Goal: Task Accomplishment & Management: Complete application form

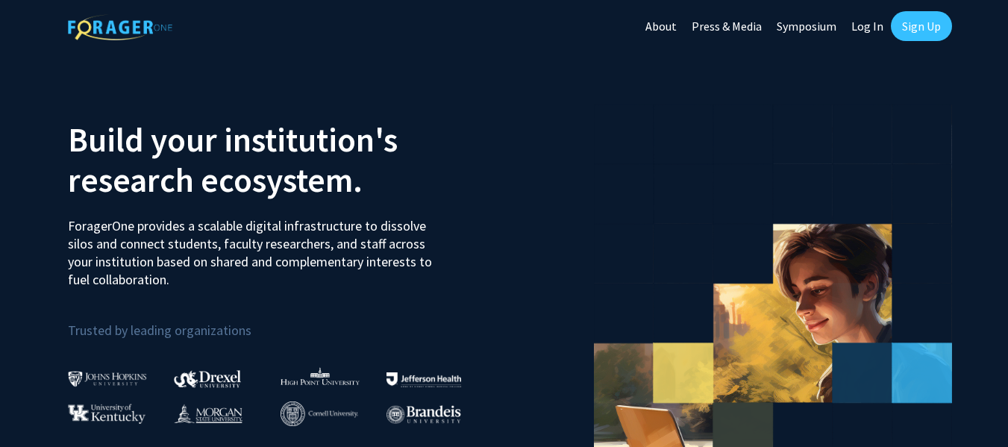
click at [920, 31] on link "Sign Up" at bounding box center [921, 26] width 61 height 30
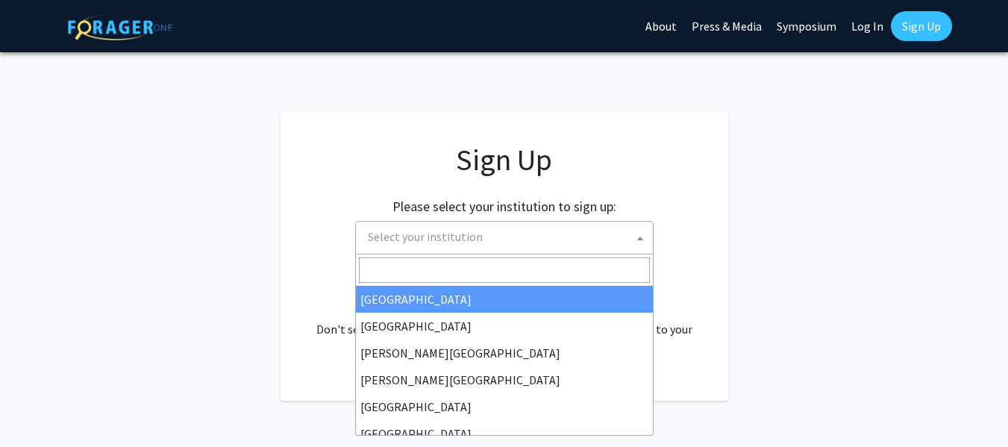
click at [537, 249] on span "Select your institution" at bounding box center [507, 237] width 291 height 31
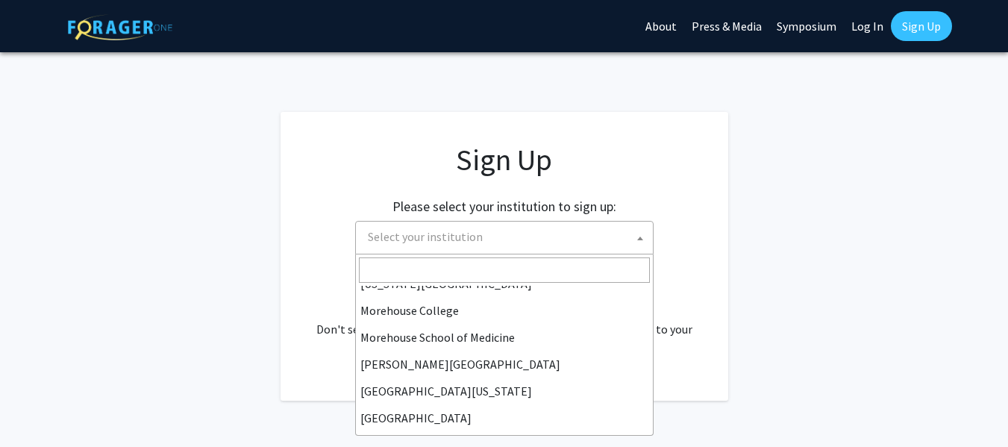
scroll to position [522, 0]
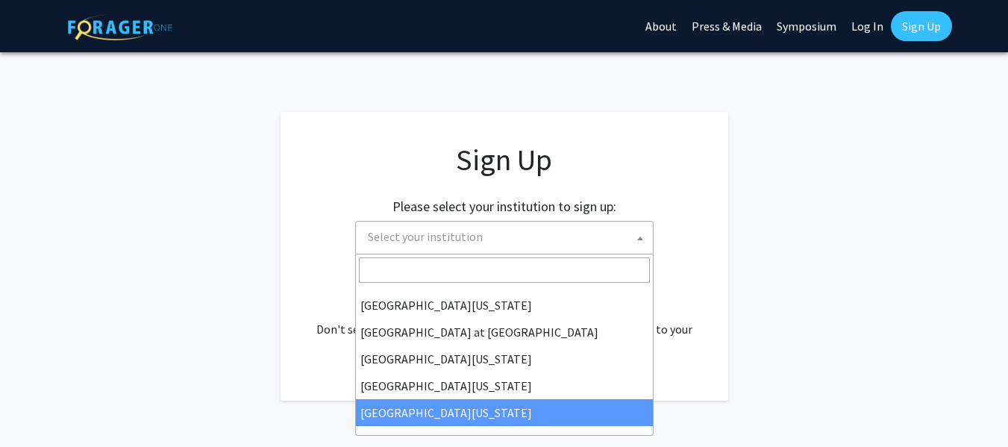
select select "33"
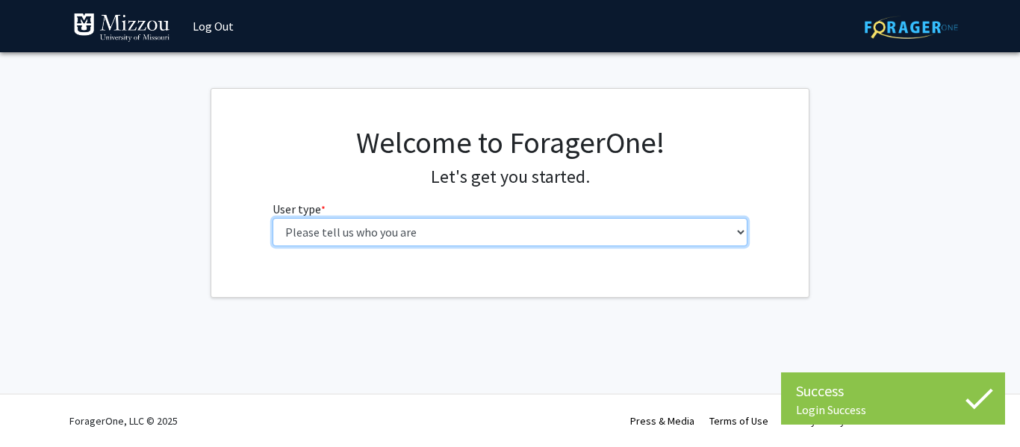
click at [486, 235] on select "Please tell us who you are Undergraduate Student Master's Student Doctoral Cand…" at bounding box center [509, 232] width 475 height 28
select select "1: undergrad"
click at [272, 218] on select "Please tell us who you are Undergraduate Student Master's Student Doctoral Cand…" at bounding box center [509, 232] width 475 height 28
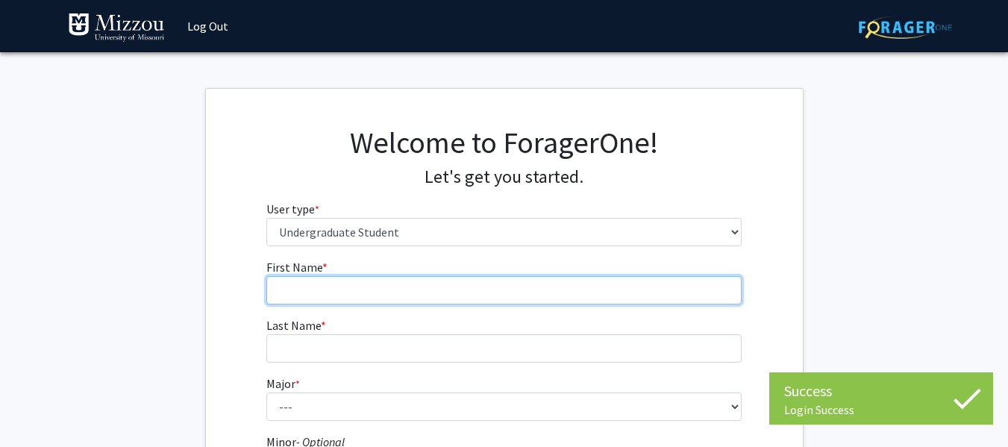
click at [510, 296] on input "First Name * required" at bounding box center [503, 290] width 475 height 28
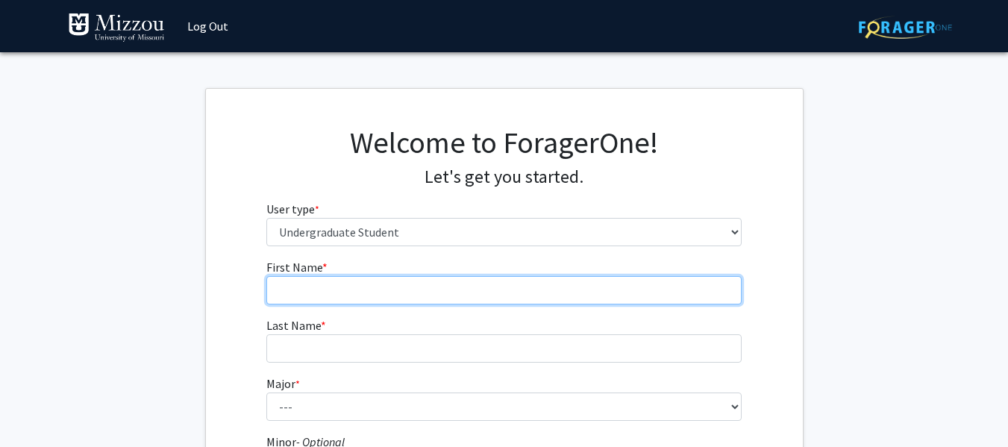
type input "Hannah"
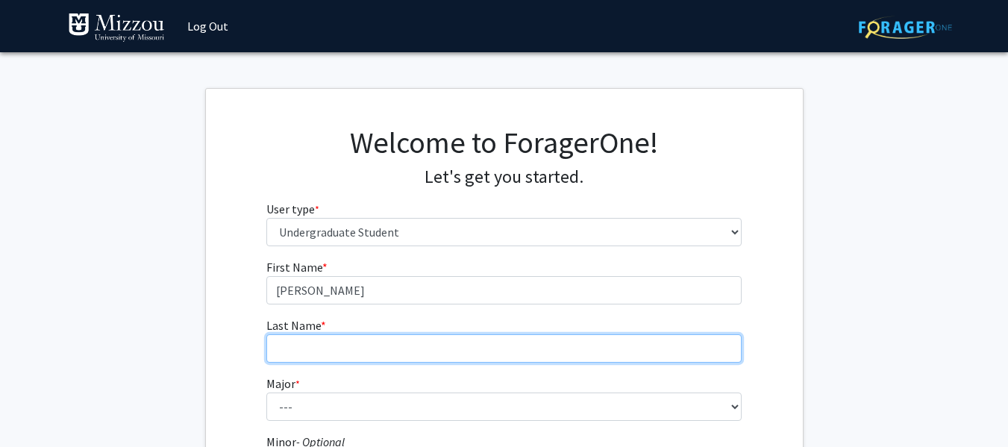
type input "Self"
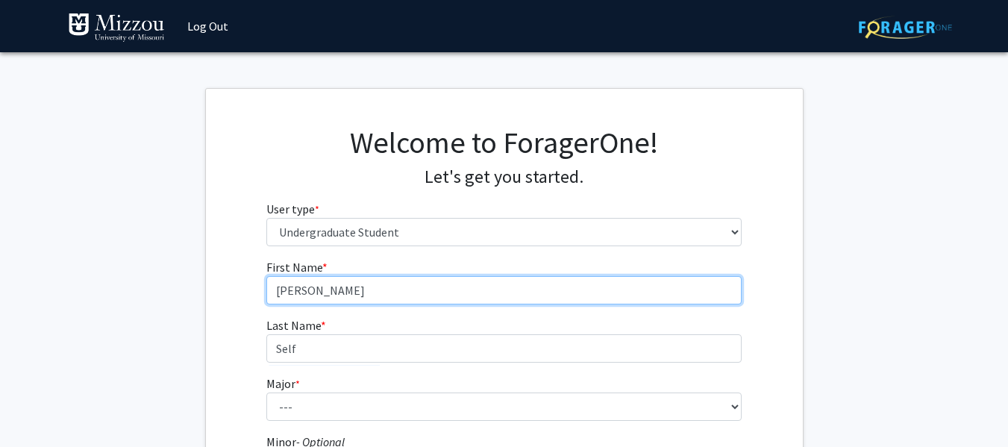
scroll to position [92, 0]
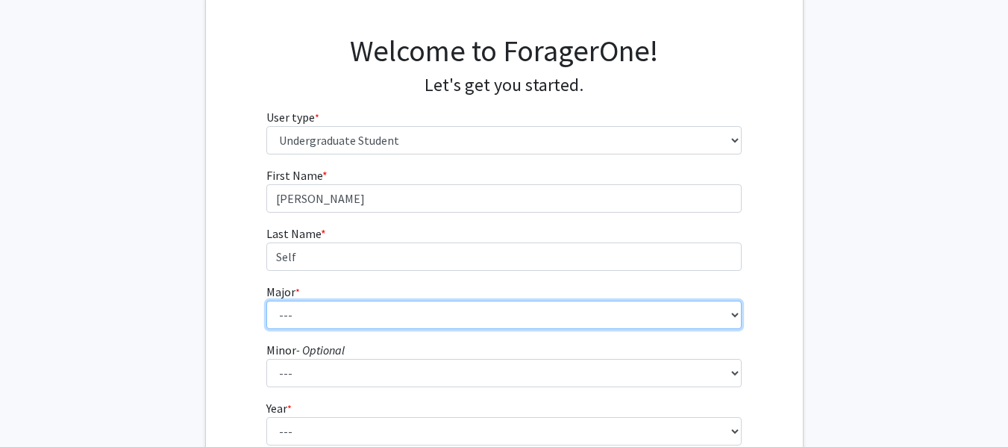
click at [395, 305] on select "--- Agribusiness Management Agricultural Education Agricultural Education: Comm…" at bounding box center [503, 315] width 475 height 28
select select "134: 2627"
click at [266, 301] on select "--- Agribusiness Management Agricultural Education Agricultural Education: Comm…" at bounding box center [503, 315] width 475 height 28
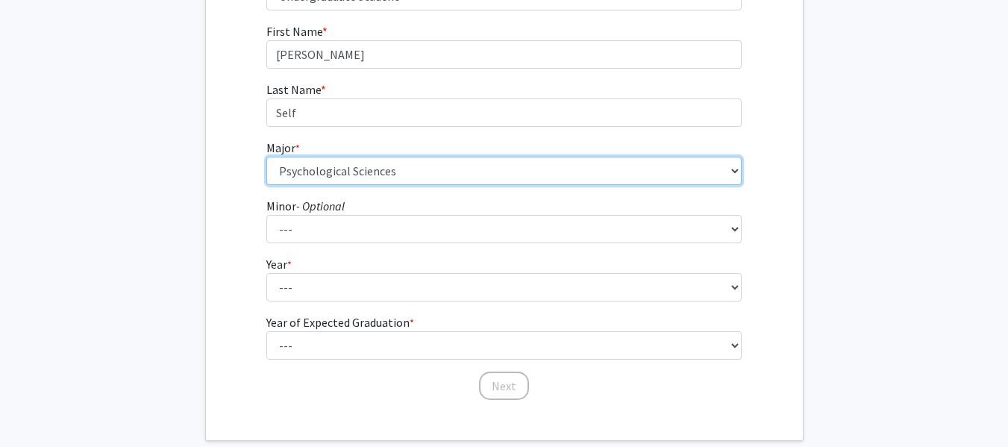
scroll to position [237, 0]
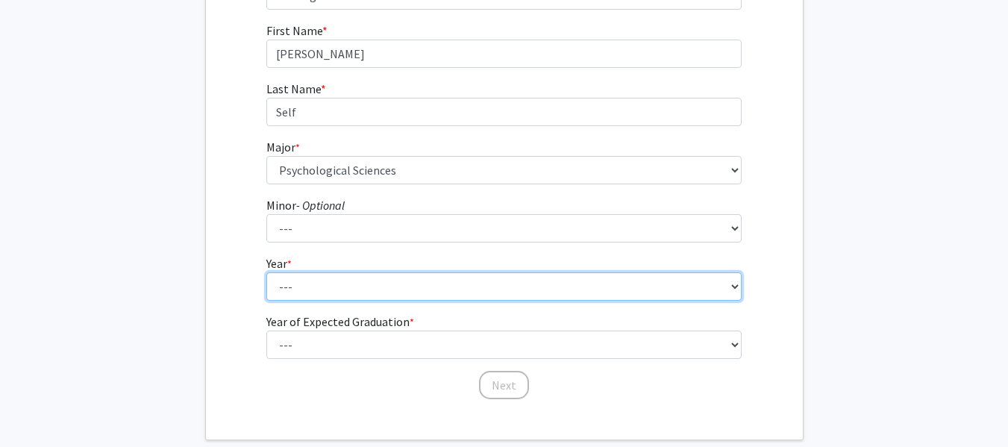
click at [321, 293] on select "--- First-year Sophomore Junior Senior Postbaccalaureate Certificate" at bounding box center [503, 286] width 475 height 28
select select "1: first-year"
click at [266, 272] on select "--- First-year Sophomore Junior Senior Postbaccalaureate Certificate" at bounding box center [503, 286] width 475 height 28
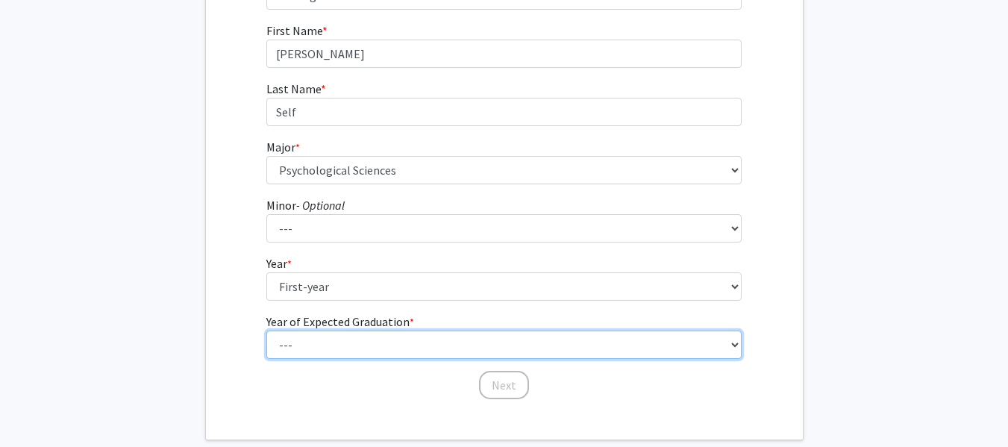
click at [486, 344] on select "--- 2025 2026 2027 2028 2029 2030 2031 2032 2033 2034" at bounding box center [503, 345] width 475 height 28
select select "5: 2029"
click at [266, 331] on select "--- 2025 2026 2027 2028 2029 2030 2031 2032 2033 2034" at bounding box center [503, 345] width 475 height 28
click at [623, 347] on select "--- 2025 2026 2027 2028 2029 2030 2031 2032 2033 2034" at bounding box center [503, 345] width 475 height 28
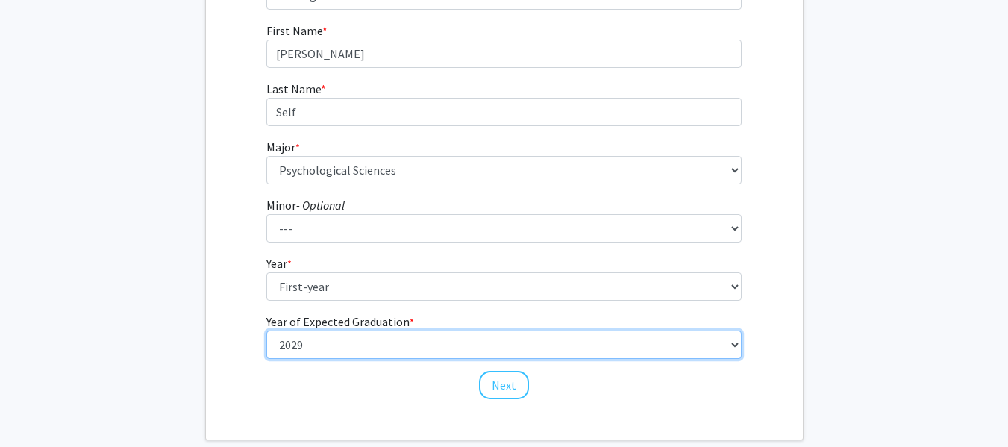
click at [673, 331] on select "--- 2025 2026 2027 2028 2029 2030 2031 2032 2033 2034" at bounding box center [503, 345] width 475 height 28
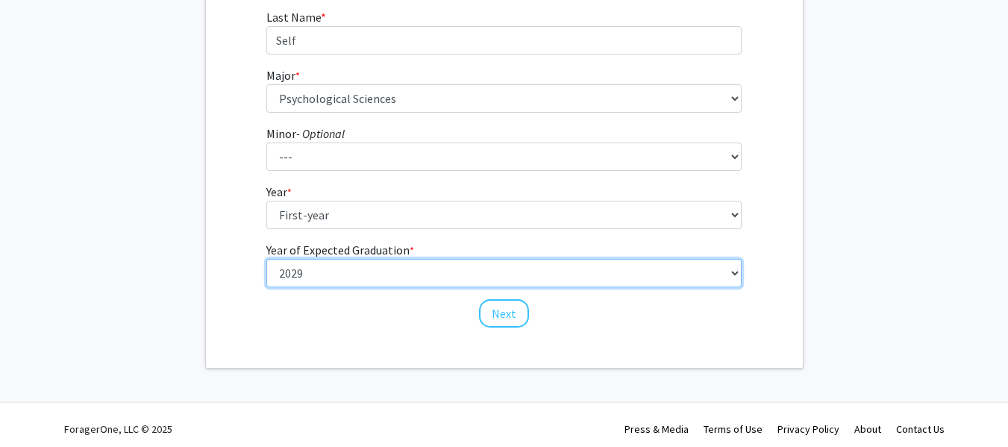
scroll to position [309, 0]
click at [641, 266] on select "--- 2025 2026 2027 2028 2029 2030 2031 2032 2033 2034" at bounding box center [503, 272] width 475 height 28
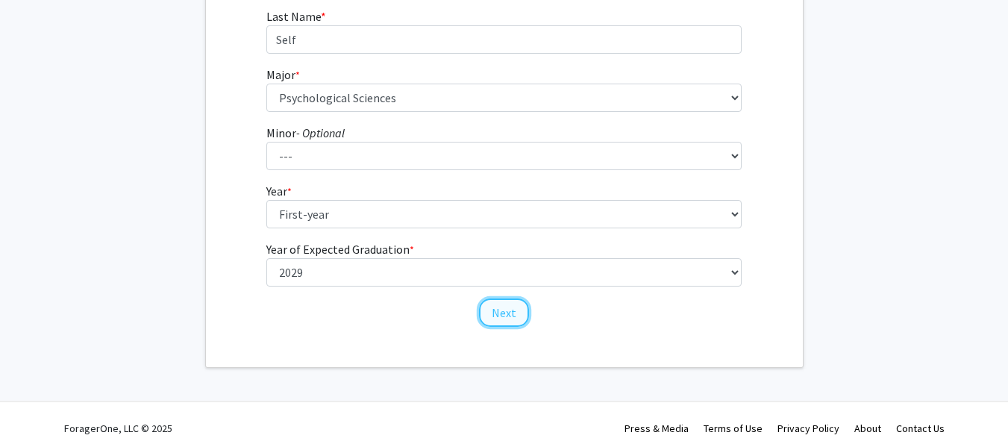
click at [513, 313] on button "Next" at bounding box center [504, 313] width 50 height 28
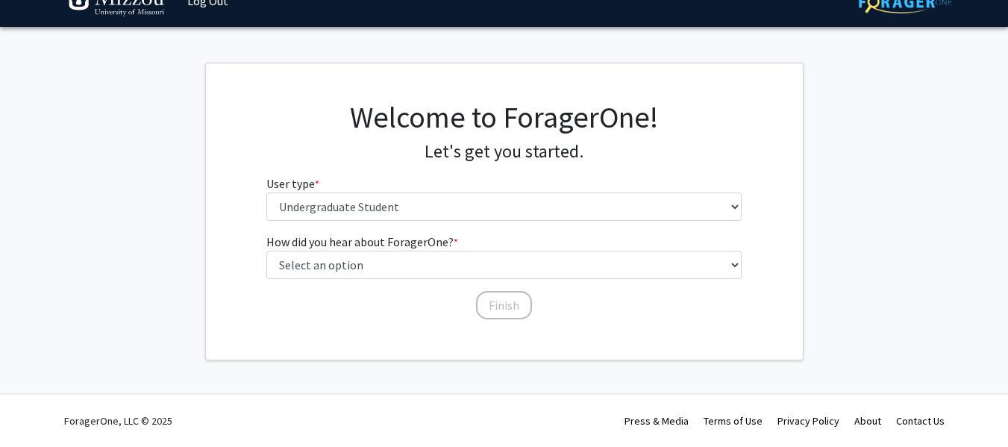
scroll to position [0, 0]
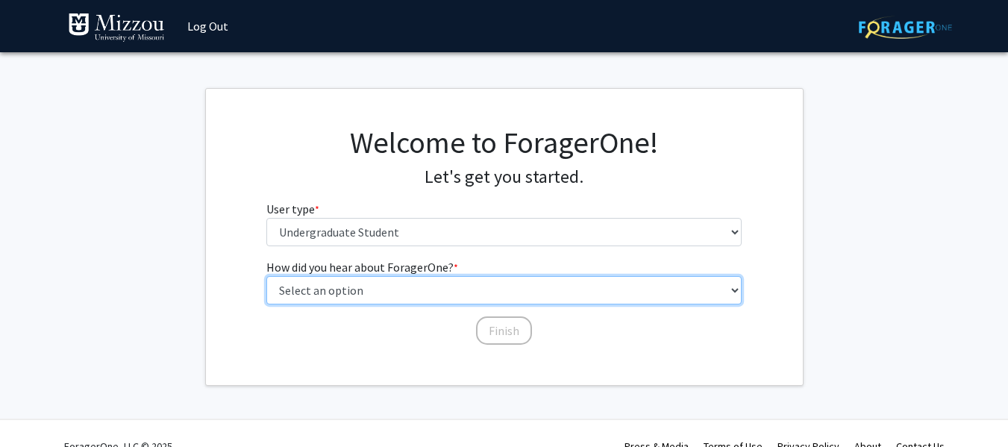
click at [430, 296] on select "Select an option Peer/student recommendation Faculty/staff recommendation Unive…" at bounding box center [503, 290] width 475 height 28
select select "2: faculty_recommendation"
click at [266, 276] on select "Select an option Peer/student recommendation Faculty/staff recommendation Unive…" at bounding box center [503, 290] width 475 height 28
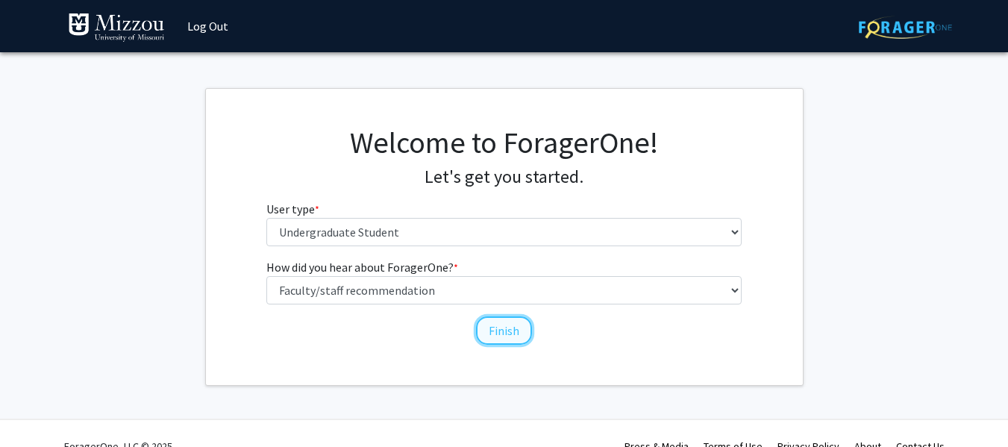
click at [525, 326] on button "Finish" at bounding box center [504, 330] width 56 height 28
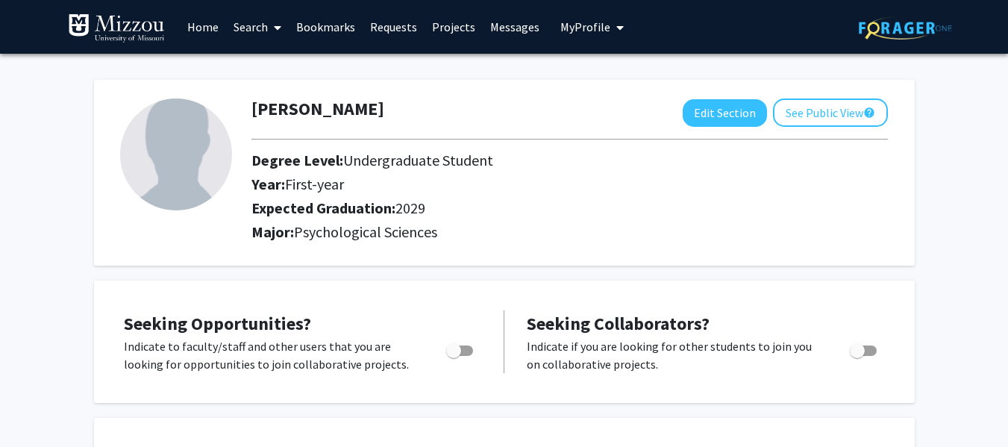
click at [252, 34] on link "Search" at bounding box center [257, 27] width 63 height 52
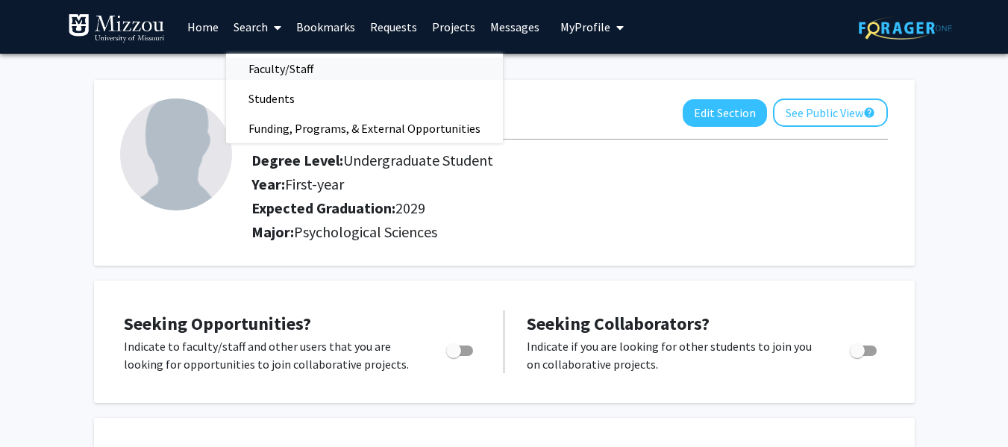
click at [268, 59] on span "Faculty/Staff" at bounding box center [281, 69] width 110 height 30
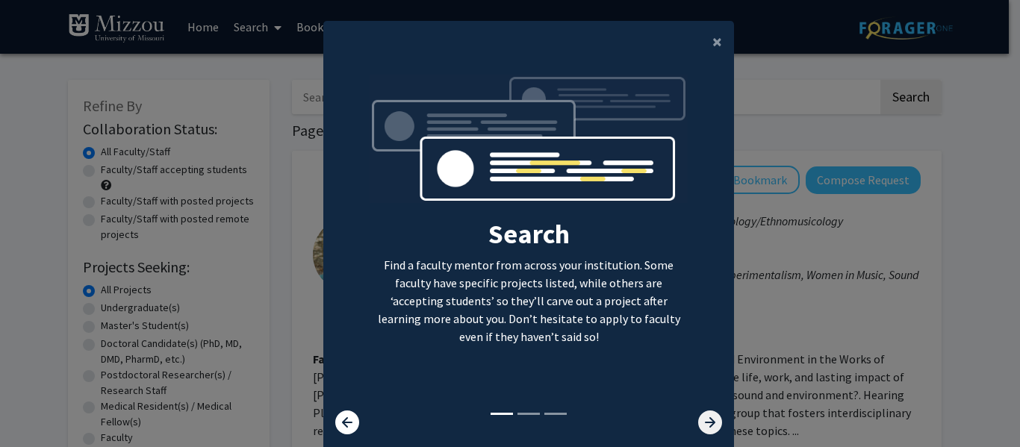
click at [698, 412] on icon at bounding box center [710, 422] width 24 height 24
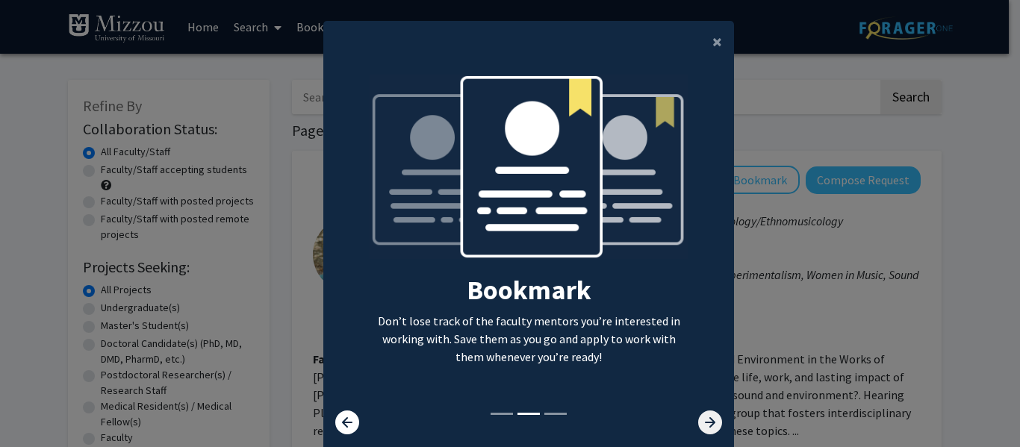
click at [698, 412] on icon at bounding box center [710, 422] width 24 height 24
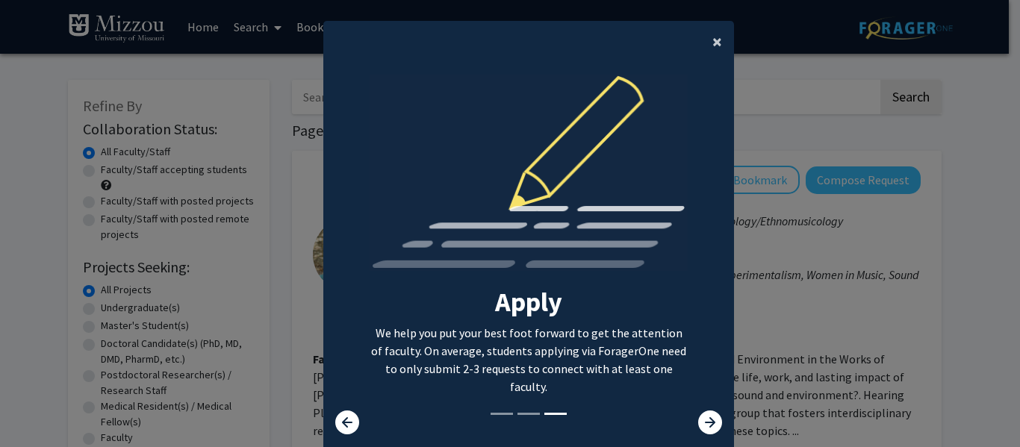
click at [700, 40] on button "×" at bounding box center [717, 42] width 34 height 42
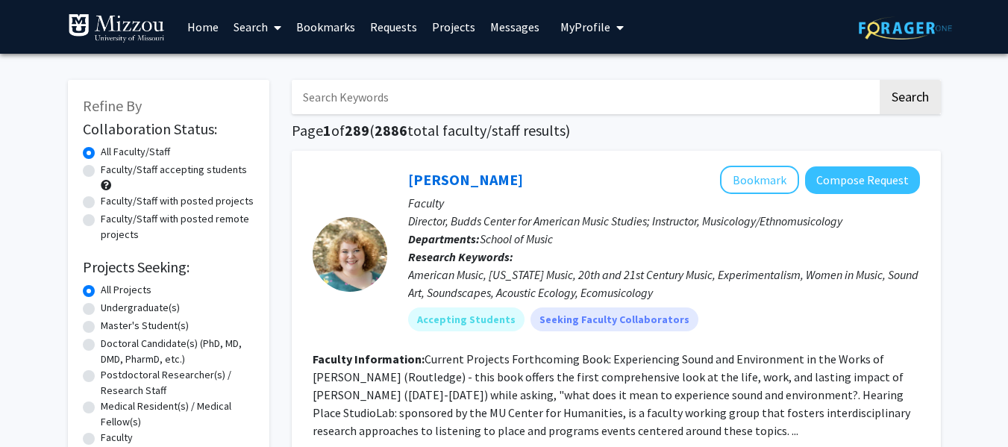
click at [601, 110] on input "Search Keywords" at bounding box center [585, 97] width 586 height 34
type input "gifted education"
click at [880, 80] on button "Search" at bounding box center [910, 97] width 61 height 34
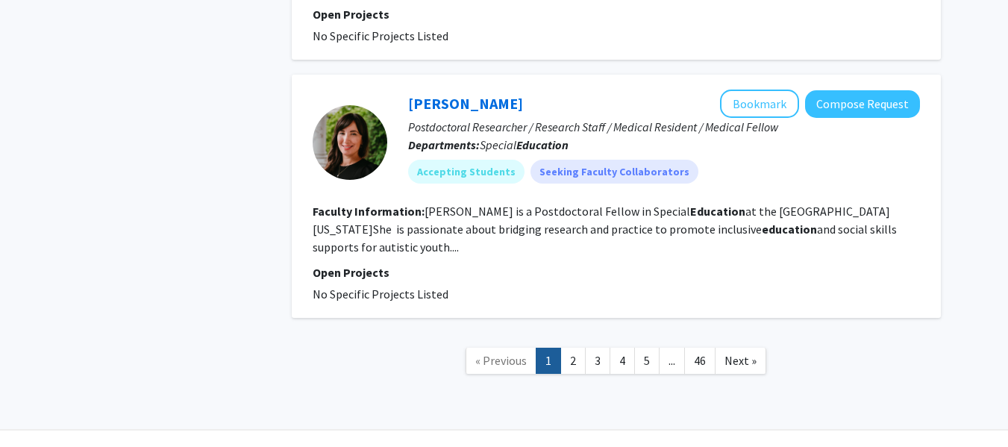
scroll to position [2867, 0]
click at [570, 349] on link "2" at bounding box center [573, 362] width 25 height 26
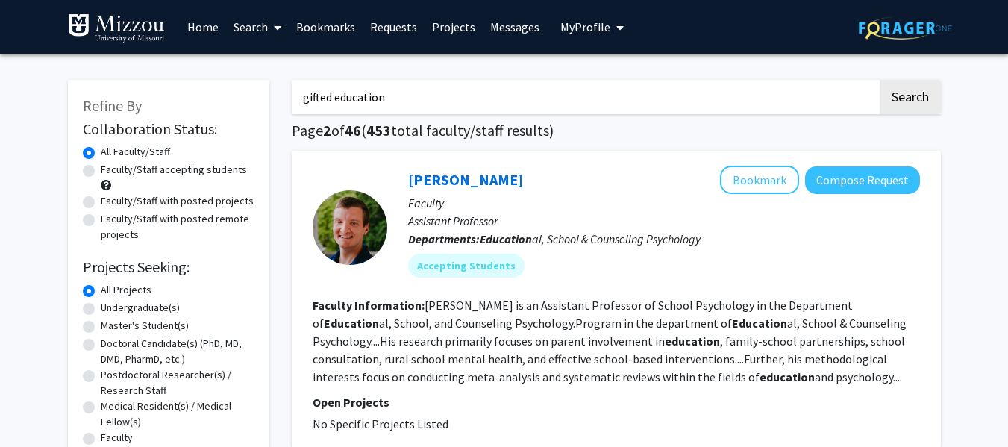
click at [141, 303] on label "Undergraduate(s)" at bounding box center [140, 308] width 79 height 16
click at [110, 303] on input "Undergraduate(s)" at bounding box center [106, 305] width 10 height 10
radio input "true"
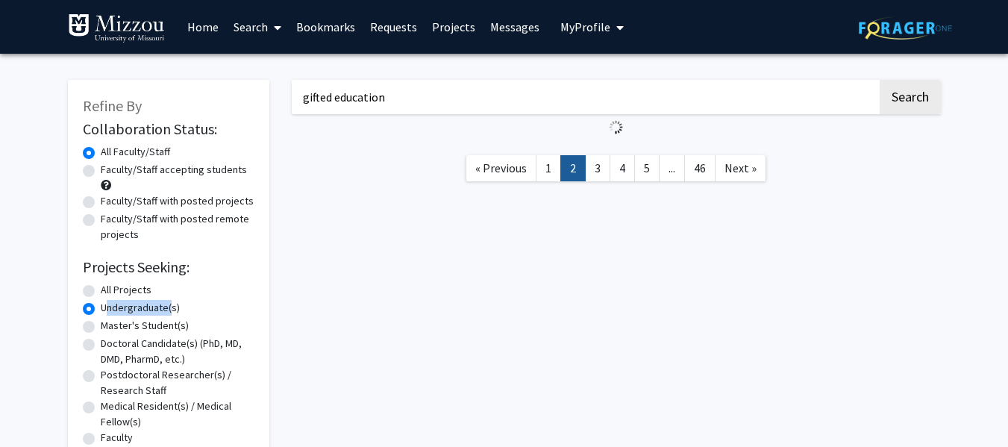
click at [141, 303] on label "Undergraduate(s)" at bounding box center [140, 308] width 79 height 16
click at [110, 303] on input "Undergraduate(s)" at bounding box center [106, 305] width 10 height 10
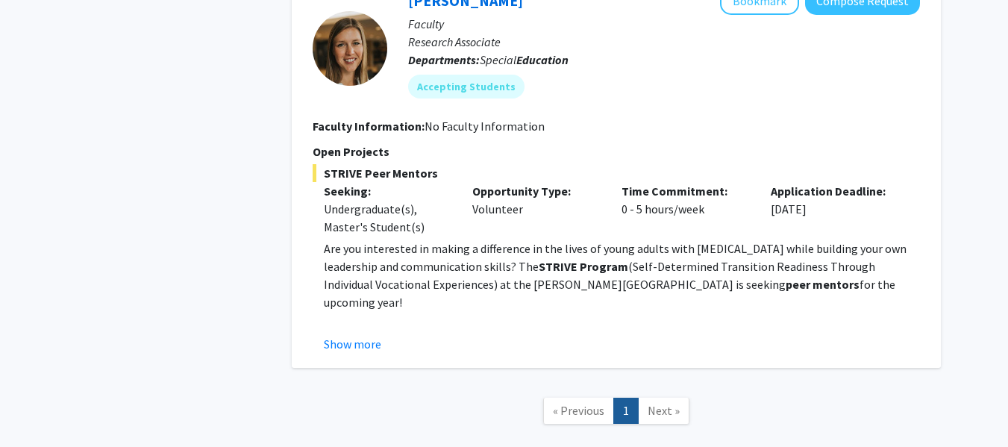
scroll to position [1102, 0]
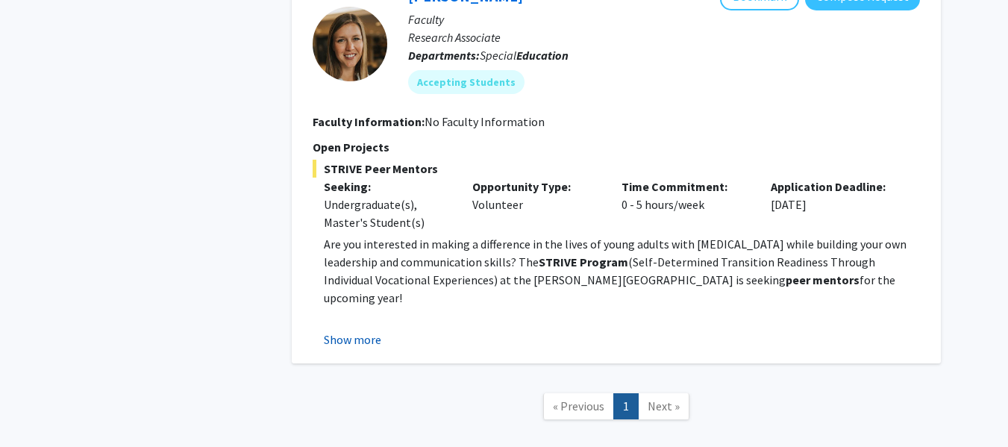
click at [368, 341] on button "Show more" at bounding box center [352, 340] width 57 height 18
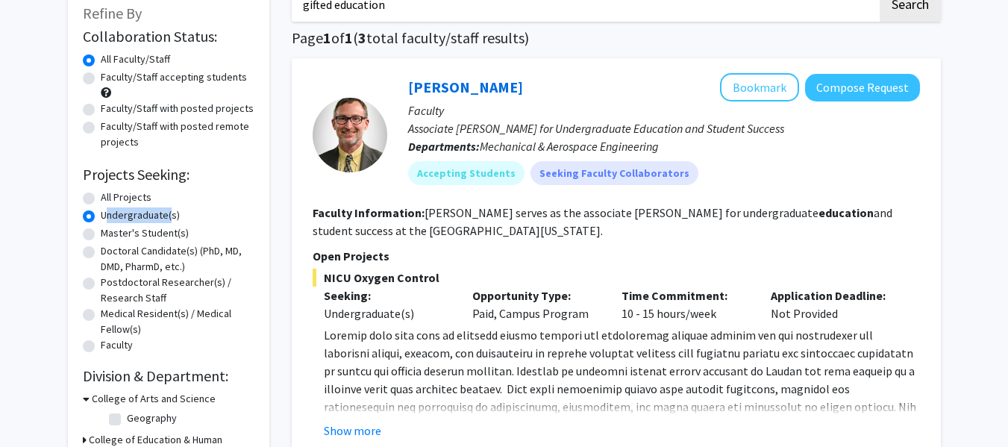
scroll to position [0, 0]
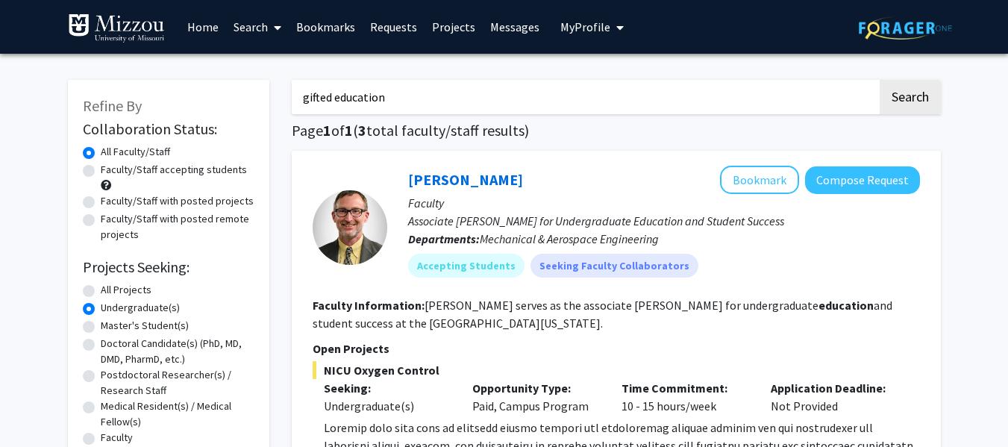
click at [409, 108] on input "gifted education" at bounding box center [585, 97] width 586 height 34
type input "gifted"
click at [880, 80] on button "Search" at bounding box center [910, 97] width 61 height 34
radio input "true"
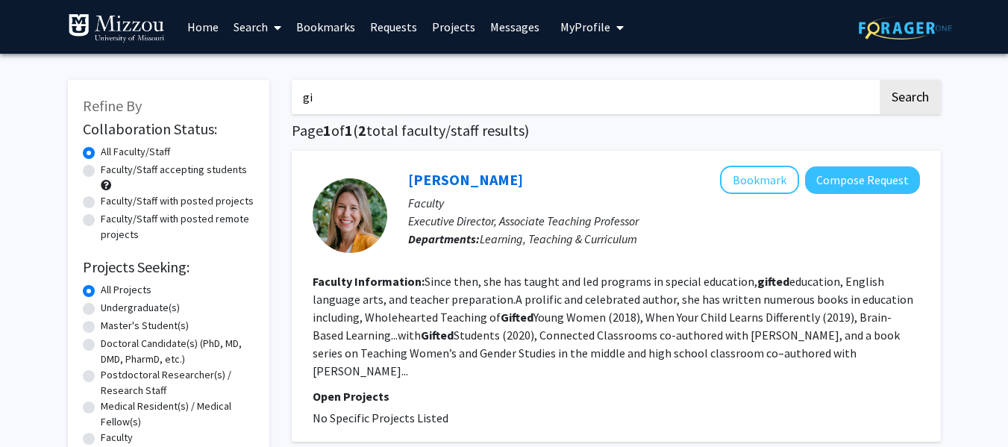
type input "g"
click at [880, 80] on button "Search" at bounding box center [910, 97] width 61 height 34
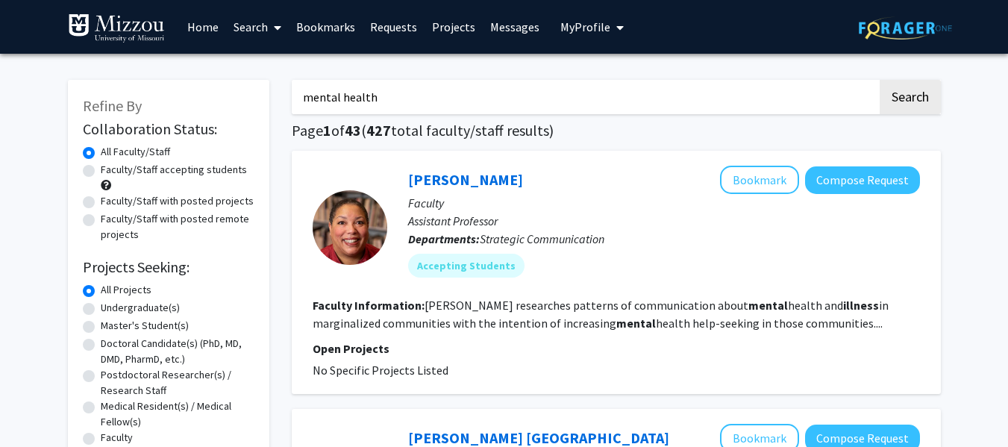
type input "mental health"
click at [880, 80] on button "Search" at bounding box center [910, 97] width 61 height 34
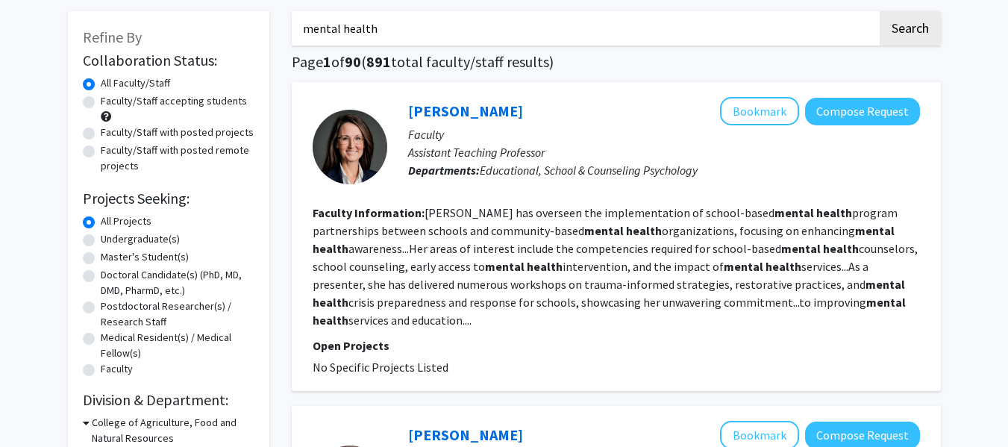
scroll to position [69, 0]
click at [84, 110] on div "Faculty/Staff accepting students" at bounding box center [169, 108] width 172 height 31
click at [101, 106] on label "Faculty/Staff accepting students" at bounding box center [174, 101] width 146 height 16
click at [101, 102] on input "Faculty/Staff accepting students" at bounding box center [106, 98] width 10 height 10
radio input "true"
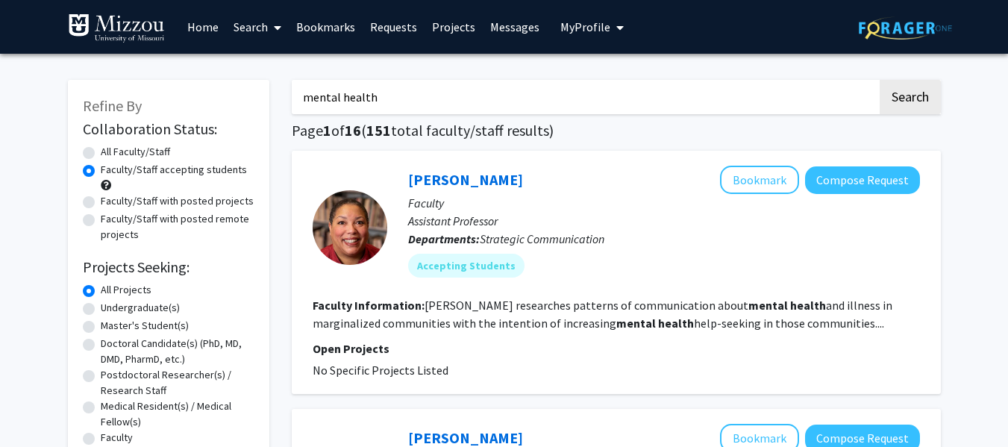
click at [101, 200] on label "Faculty/Staff with posted projects" at bounding box center [177, 201] width 153 height 16
click at [101, 200] on input "Faculty/Staff with posted projects" at bounding box center [106, 198] width 10 height 10
radio input "true"
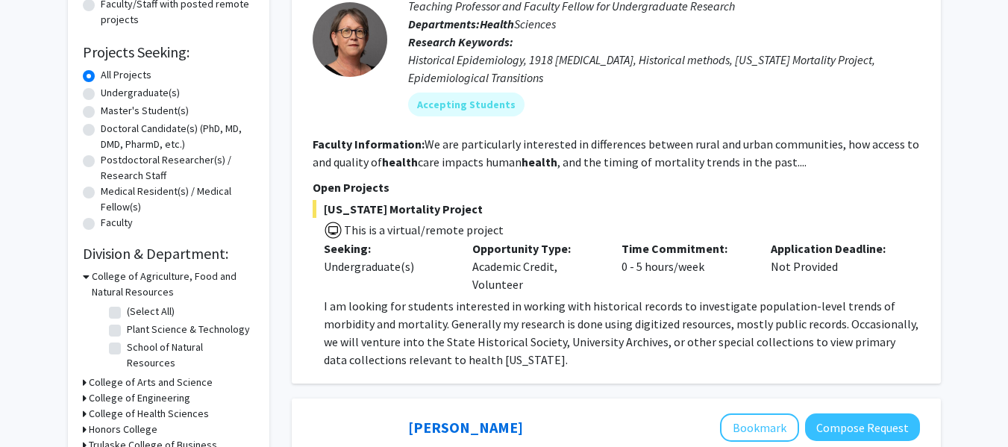
scroll to position [214, 0]
click at [101, 93] on label "Undergraduate(s)" at bounding box center [140, 94] width 79 height 16
click at [101, 93] on input "Undergraduate(s)" at bounding box center [106, 91] width 10 height 10
radio input "true"
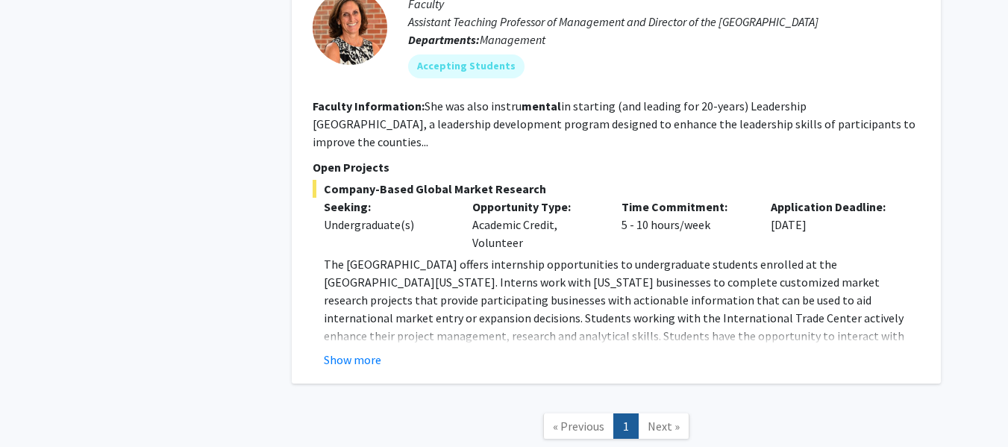
scroll to position [4474, 0]
